Goal: Task Accomplishment & Management: Manage account settings

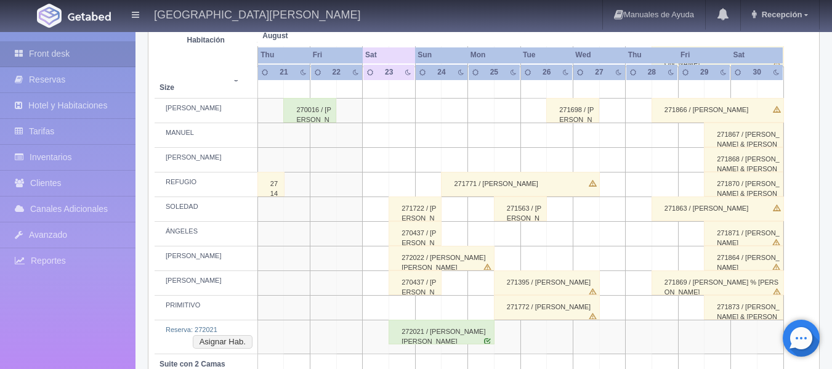
scroll to position [635, 0]
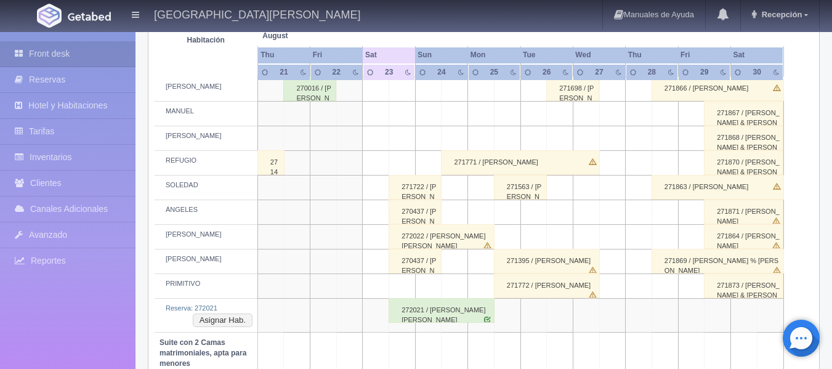
click at [415, 239] on div "272022 / [PERSON_NAME] [PERSON_NAME]" at bounding box center [441, 236] width 106 height 25
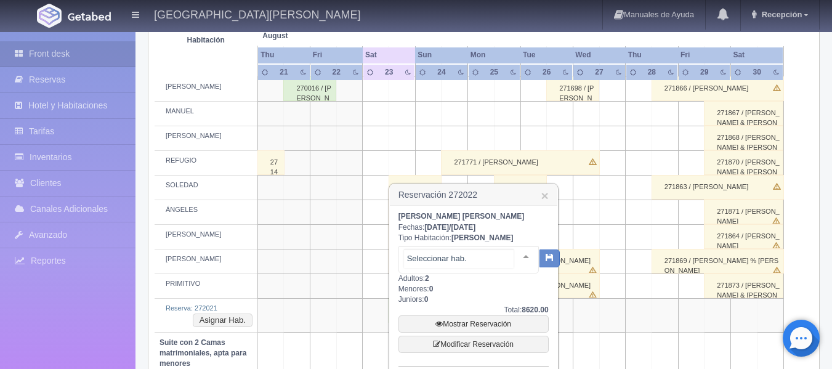
click at [515, 254] on div at bounding box center [525, 256] width 25 height 18
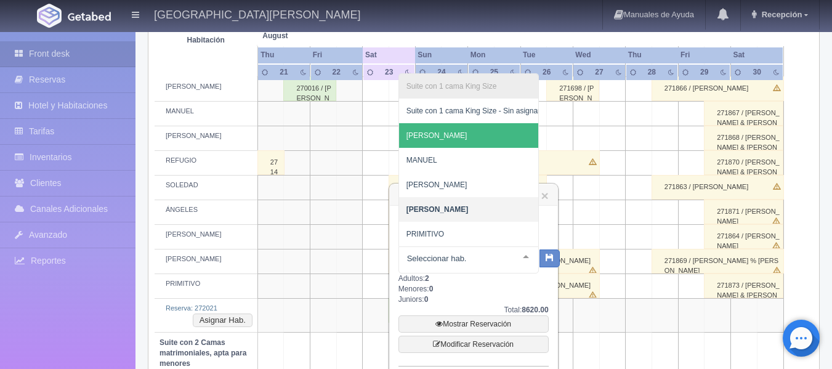
click at [409, 33] on th at bounding box center [402, 23] width 79 height 47
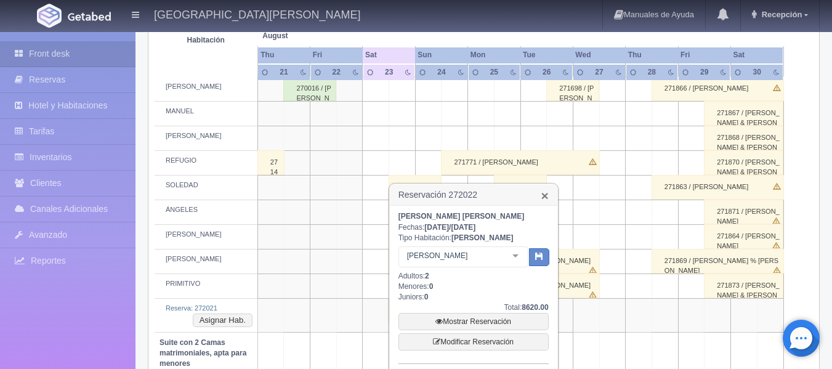
click at [545, 196] on link "×" at bounding box center [544, 195] width 7 height 13
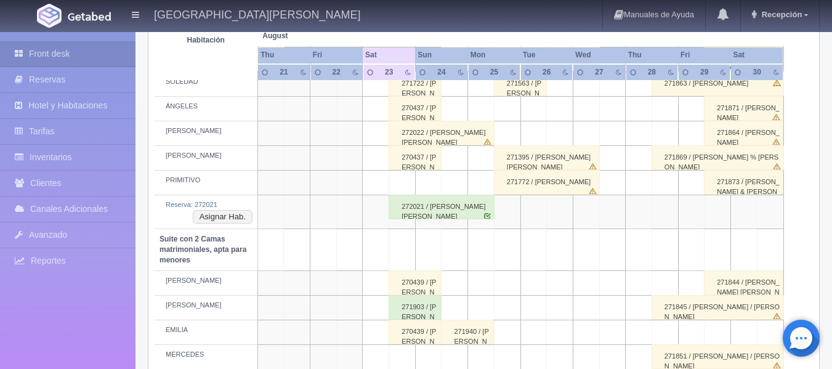
scroll to position [677, 0]
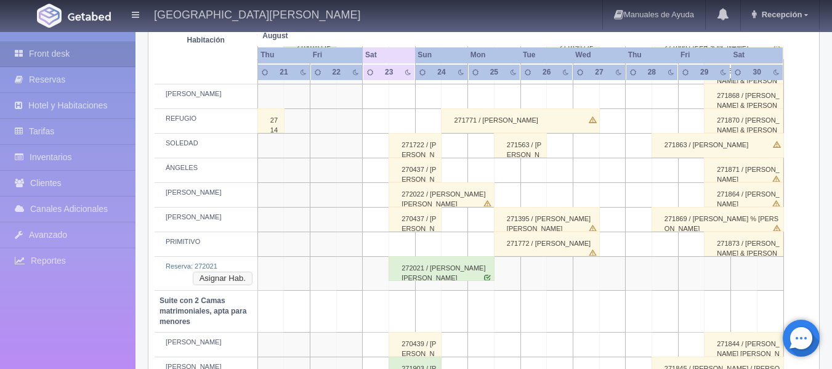
click at [243, 280] on button "Asignar Hab." at bounding box center [223, 279] width 60 height 14
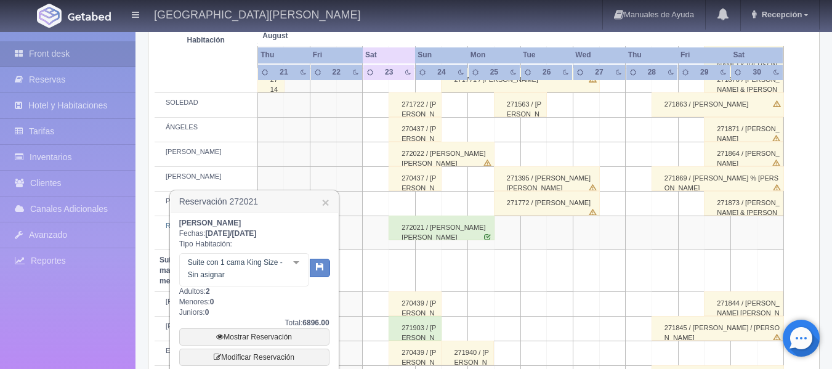
scroll to position [739, 0]
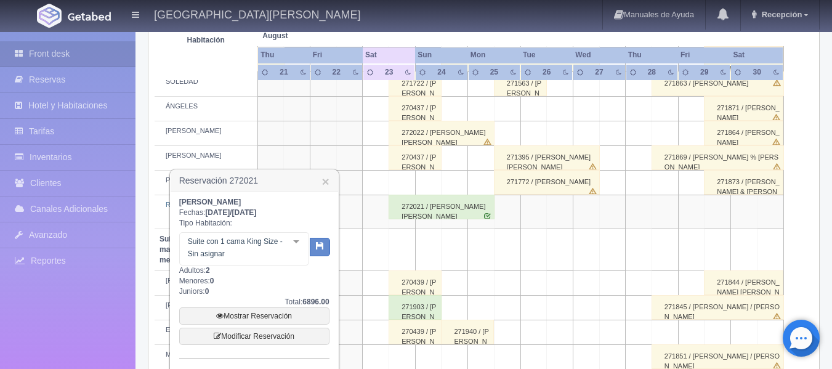
click at [298, 240] on div at bounding box center [296, 242] width 25 height 18
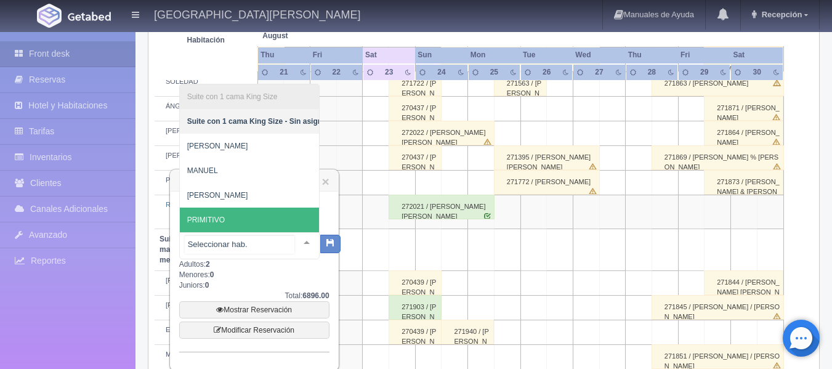
click at [251, 207] on span "PRIMITIVO" at bounding box center [258, 219] width 157 height 25
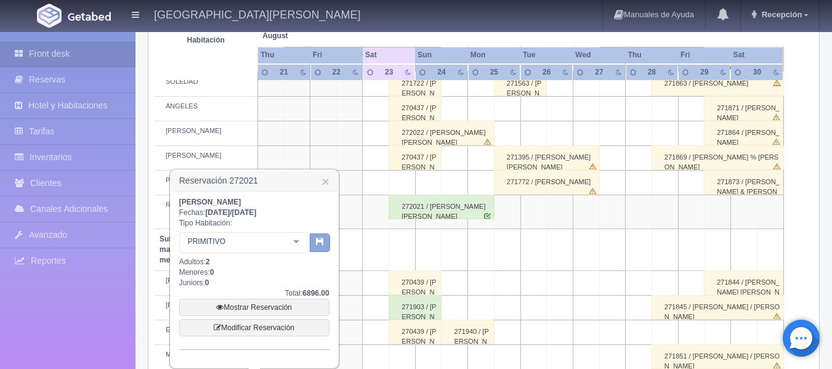
click at [323, 243] on icon "button" at bounding box center [320, 241] width 8 height 8
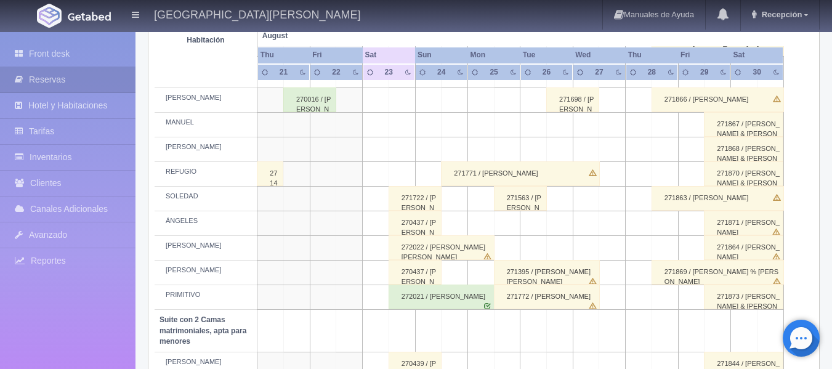
scroll to position [646, 0]
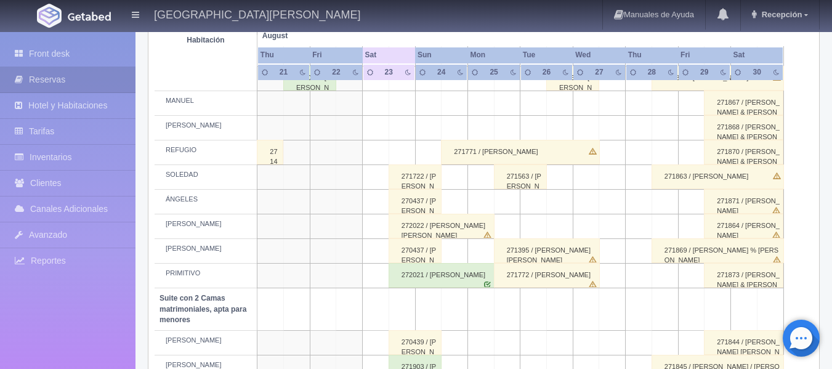
click at [406, 225] on div "272022 / [PERSON_NAME] [PERSON_NAME]" at bounding box center [441, 226] width 106 height 25
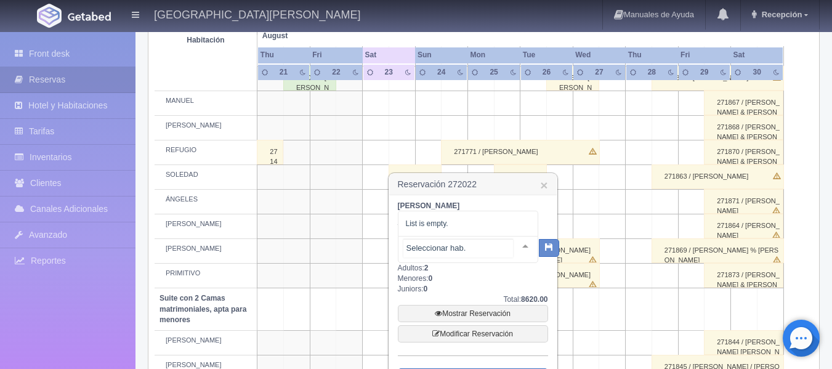
click at [512, 244] on div "No elements found. Consider changing the search query. List is empty." at bounding box center [468, 249] width 140 height 27
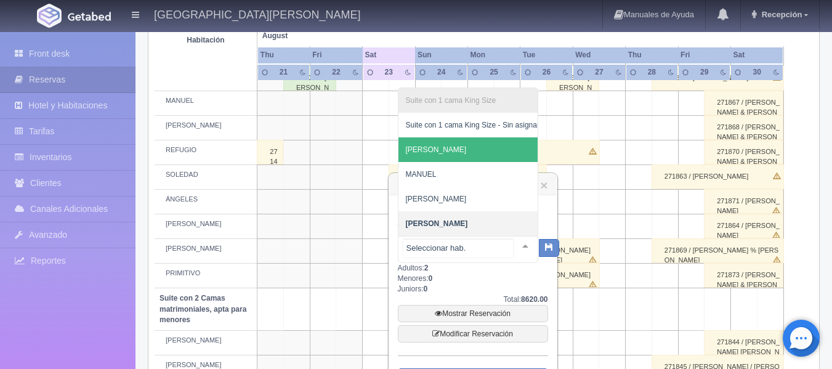
click at [473, 147] on span "[PERSON_NAME]" at bounding box center [472, 149] width 148 height 25
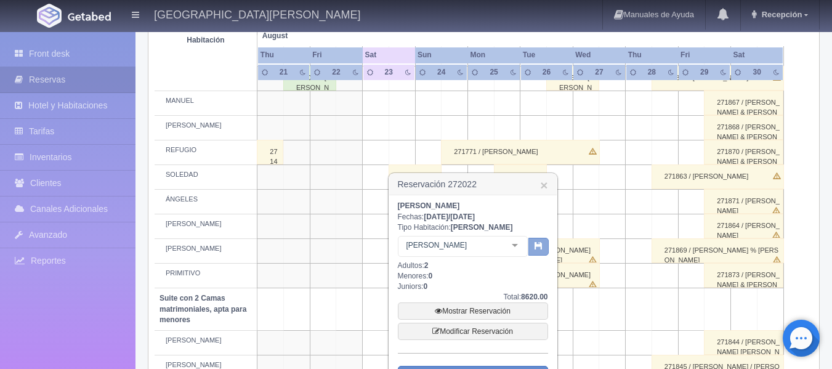
click at [537, 248] on icon "button" at bounding box center [538, 245] width 8 height 8
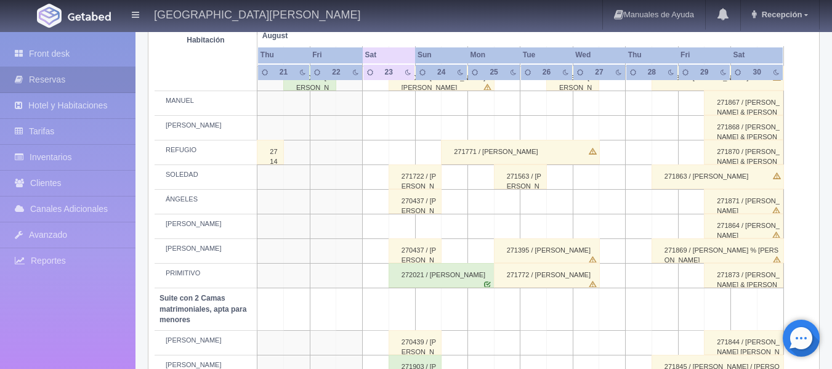
scroll to position [646, 0]
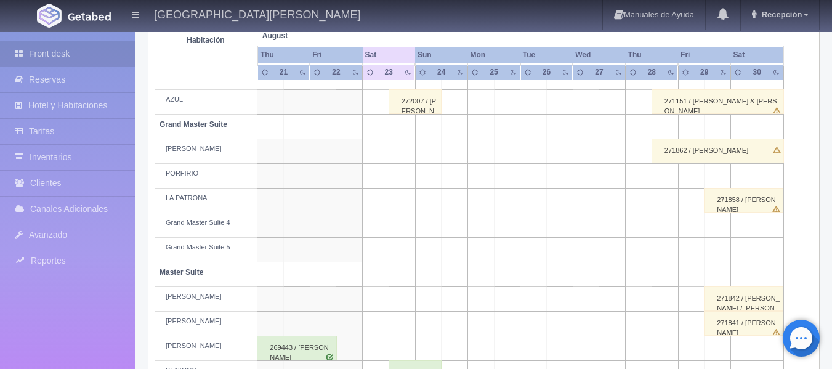
scroll to position [308, 0]
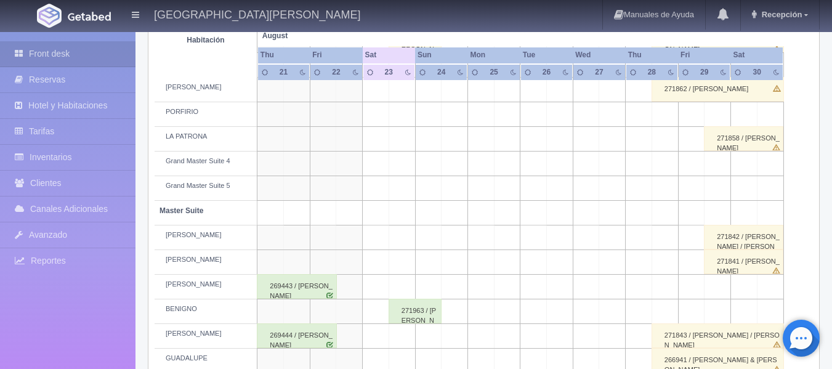
click at [413, 315] on div "271963 / Joaquin Alberto Corona Romero" at bounding box center [414, 311] width 53 height 25
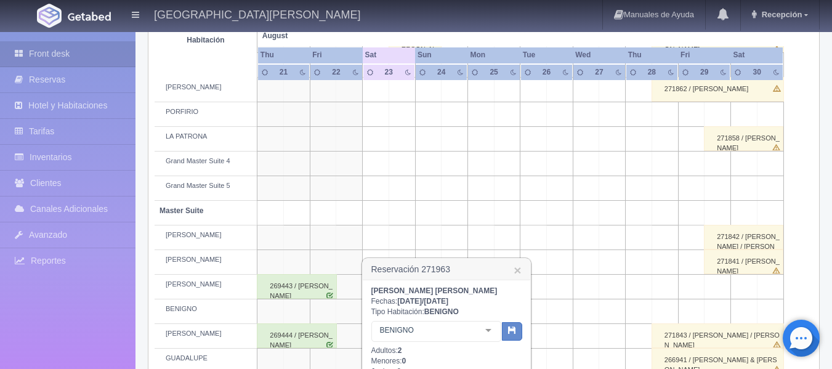
click at [488, 331] on div at bounding box center [488, 330] width 25 height 18
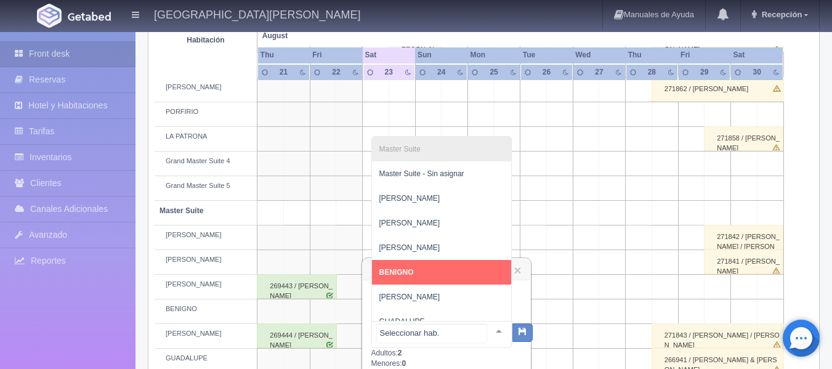
scroll to position [13, 0]
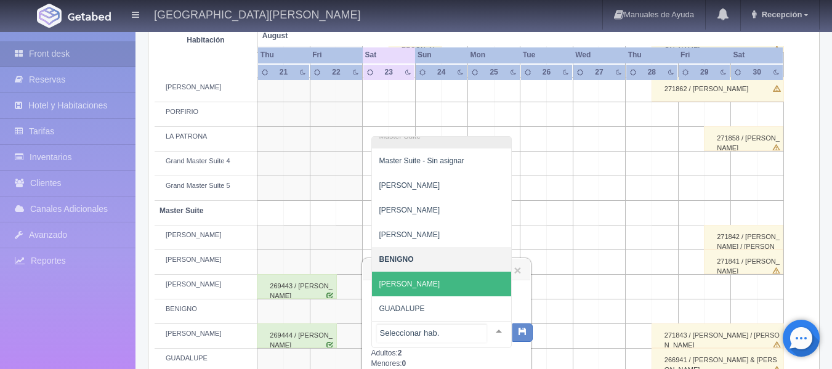
click at [434, 281] on span "[PERSON_NAME]" at bounding box center [441, 284] width 139 height 25
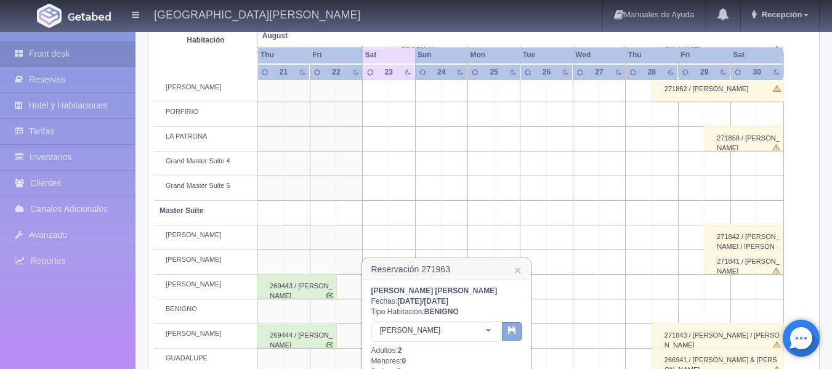
click at [515, 333] on icon "button" at bounding box center [512, 330] width 8 height 8
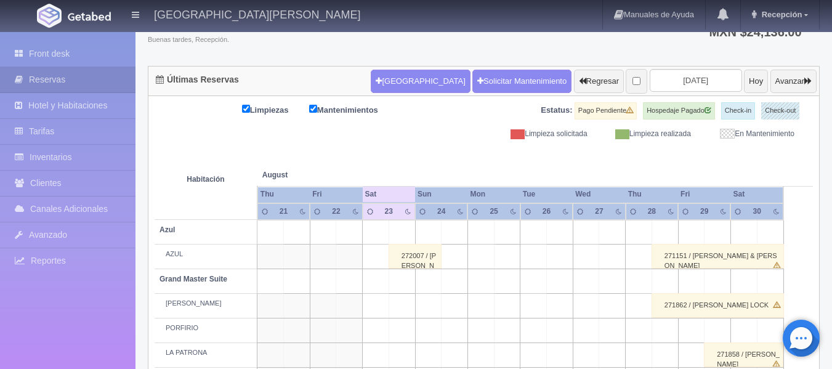
scroll to position [92, 0]
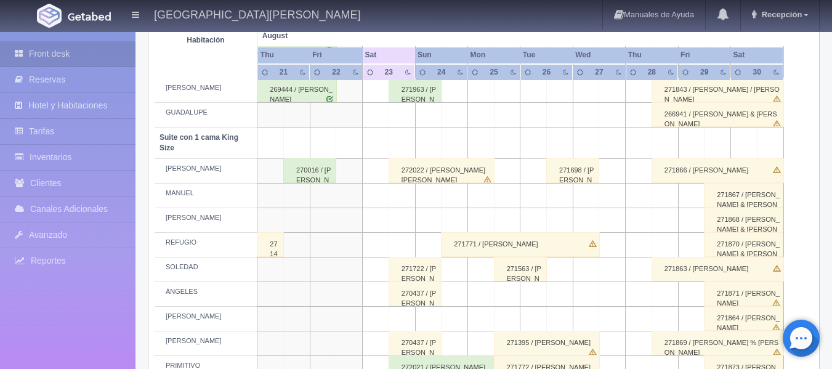
scroll to position [554, 0]
click at [411, 176] on div "272022 / [PERSON_NAME] [PERSON_NAME]" at bounding box center [441, 170] width 106 height 25
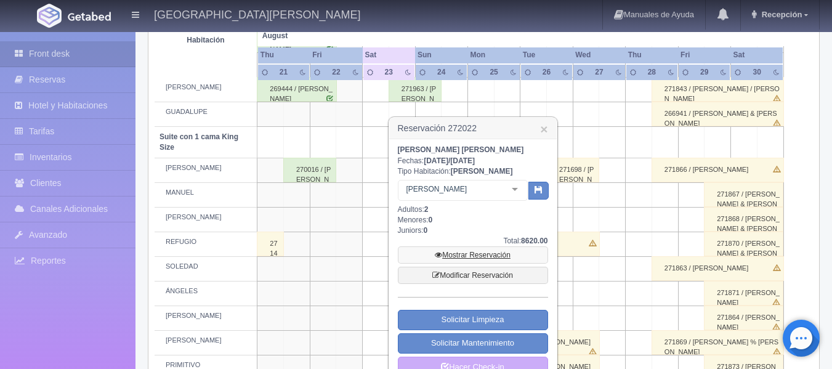
click at [473, 257] on link "Mostrar Reservación" at bounding box center [473, 254] width 150 height 17
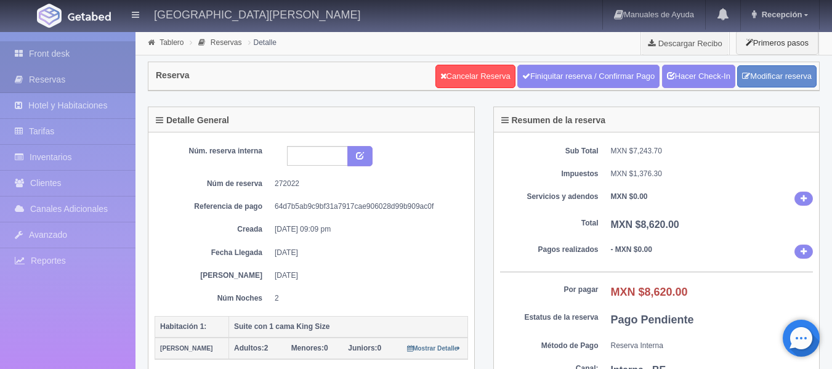
click at [71, 52] on link "Front desk" at bounding box center [67, 53] width 135 height 25
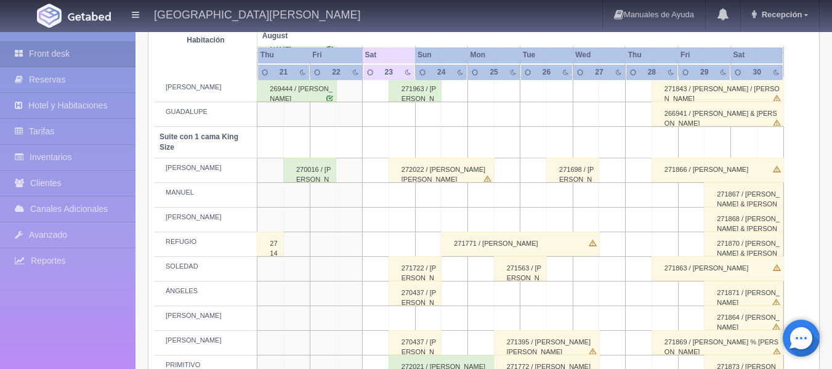
scroll to position [616, 0]
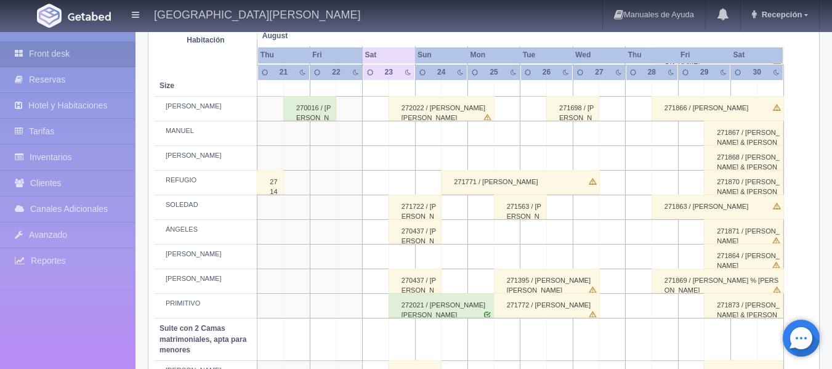
click at [416, 311] on div "272021 / Jose Luis Gonzalez Rodriguez" at bounding box center [441, 305] width 106 height 25
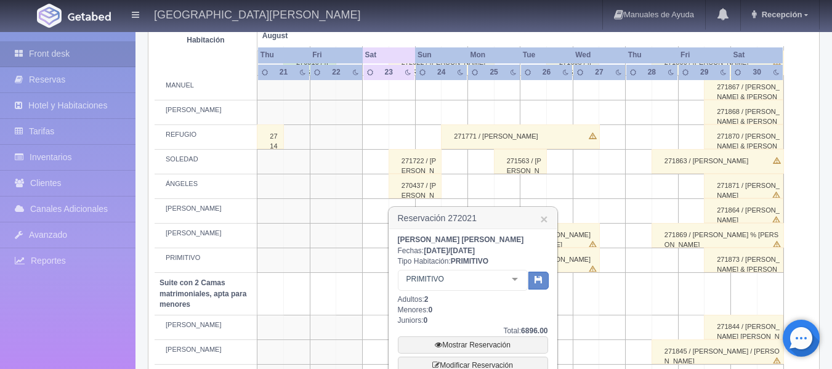
scroll to position [739, 0]
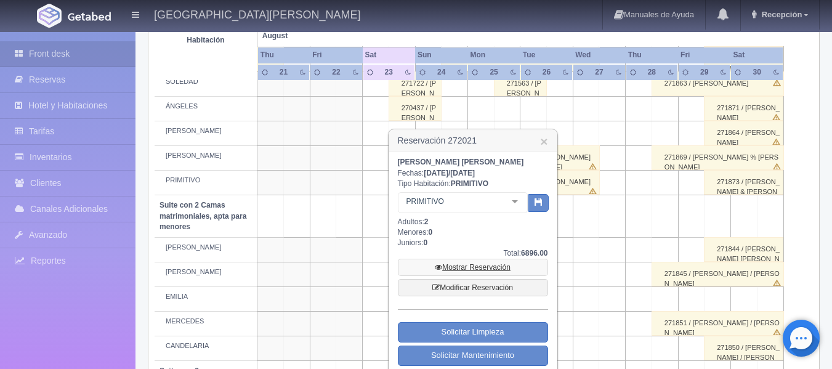
click at [468, 265] on link "Mostrar Reservación" at bounding box center [473, 267] width 150 height 17
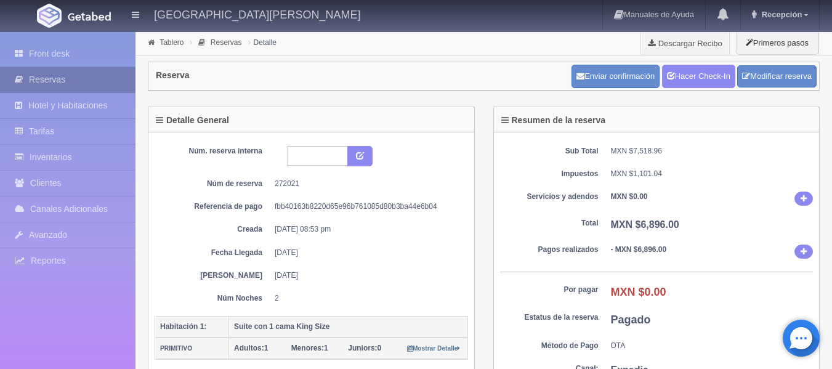
click at [58, 84] on link "Reservas" at bounding box center [67, 79] width 135 height 25
